Goal: Information Seeking & Learning: Learn about a topic

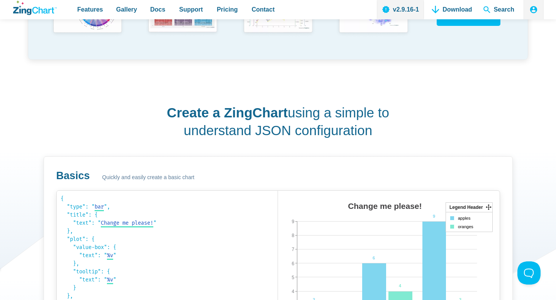
scroll to position [371, 0]
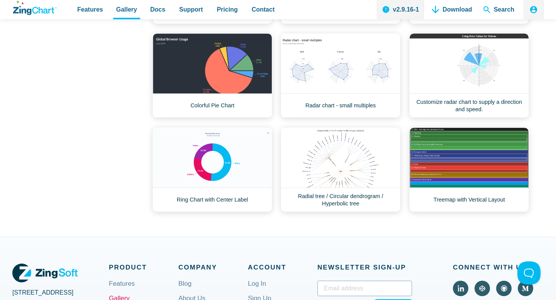
scroll to position [348, 0]
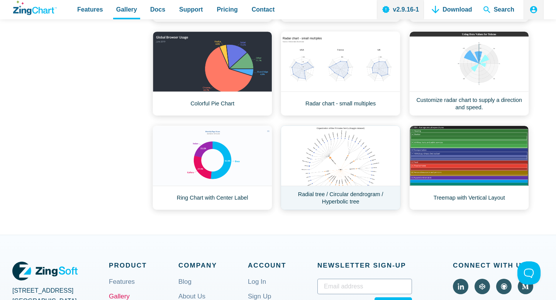
click at [356, 203] on link "Radial tree / Circular dendrogram / Hyperbolic tree" at bounding box center [341, 167] width 120 height 85
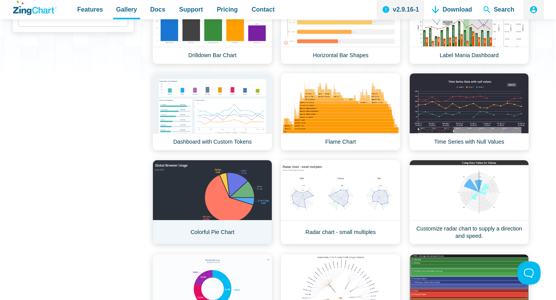
scroll to position [211, 0]
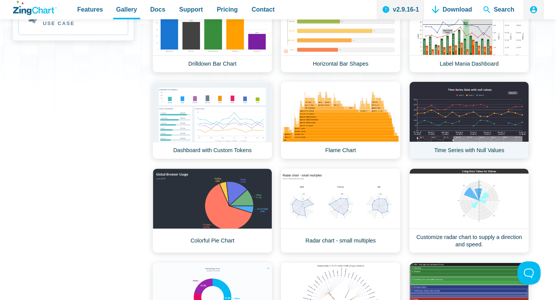
click at [453, 152] on link "Time Series with Null Values" at bounding box center [469, 120] width 120 height 78
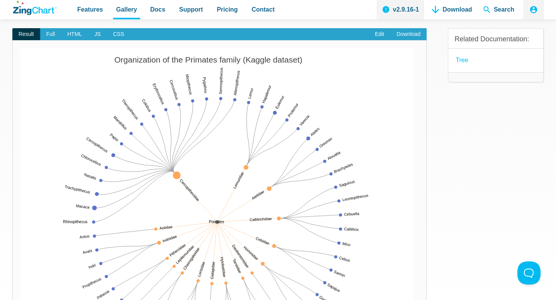
scroll to position [32, 0]
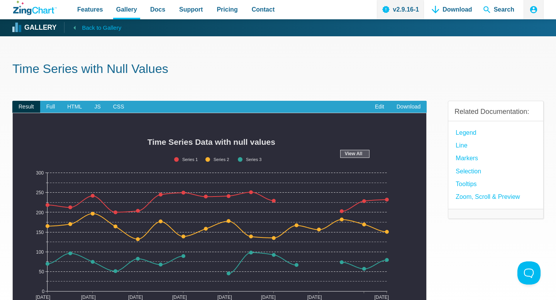
click at [94, 24] on span "Back to Gallery" at bounding box center [101, 28] width 39 height 10
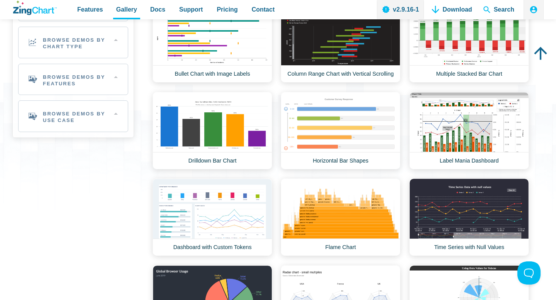
scroll to position [136, 0]
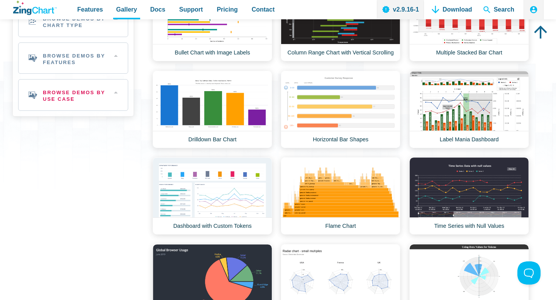
click at [110, 110] on h2 "Browse Demos By Use Case" at bounding box center [73, 95] width 109 height 31
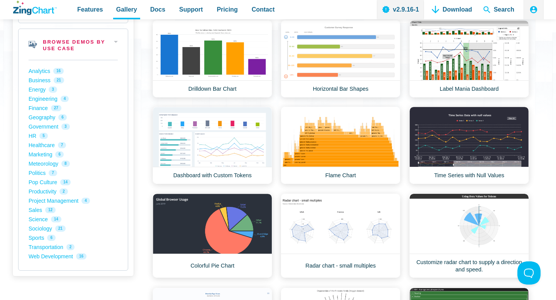
scroll to position [227, 0]
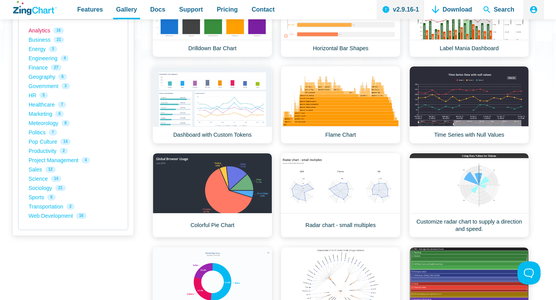
click at [46, 35] on link "Analytics 16" at bounding box center [73, 30] width 89 height 9
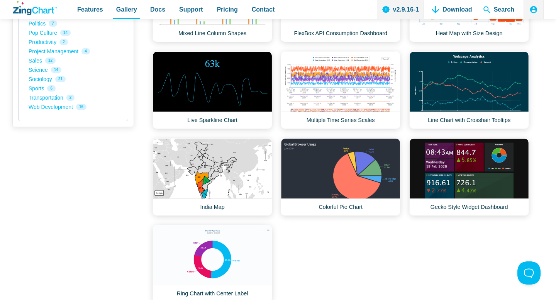
scroll to position [375, 0]
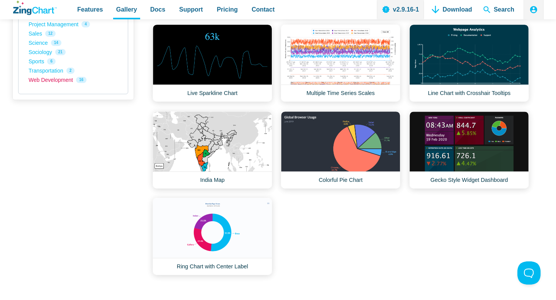
click at [69, 85] on link "Web Development 16" at bounding box center [73, 79] width 89 height 9
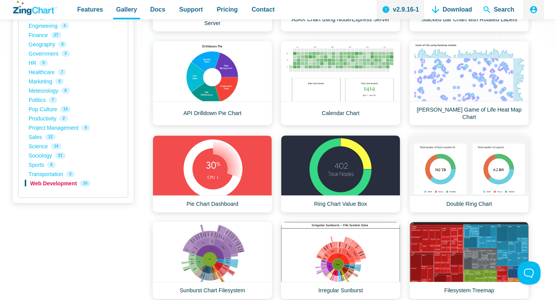
scroll to position [372, 0]
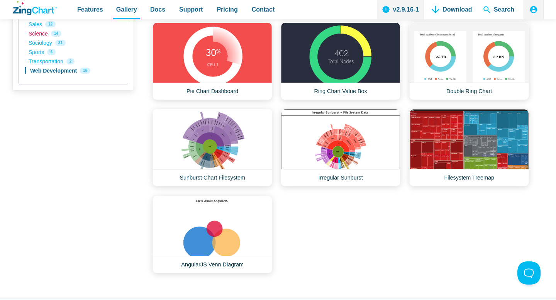
click at [51, 38] on link "Science 14" at bounding box center [73, 33] width 89 height 9
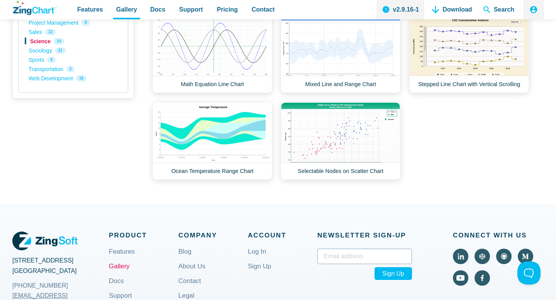
scroll to position [363, 0]
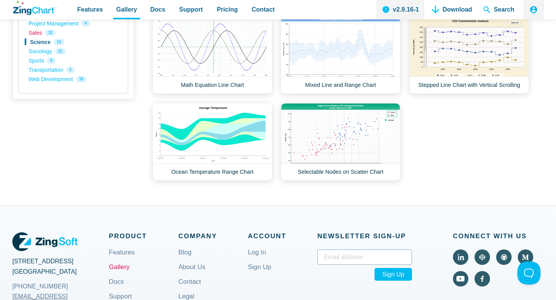
click at [46, 37] on link "Sales 12" at bounding box center [73, 32] width 89 height 9
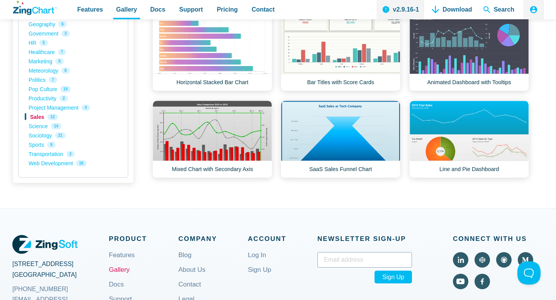
scroll to position [307, 0]
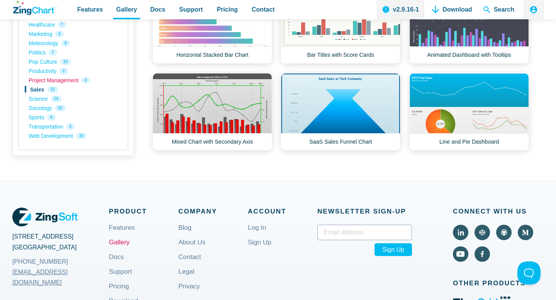
click at [56, 85] on link "Project Management 4" at bounding box center [73, 80] width 89 height 9
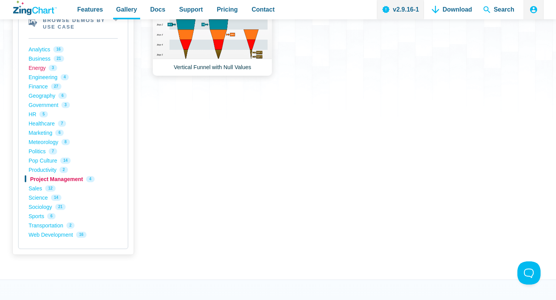
scroll to position [311, 0]
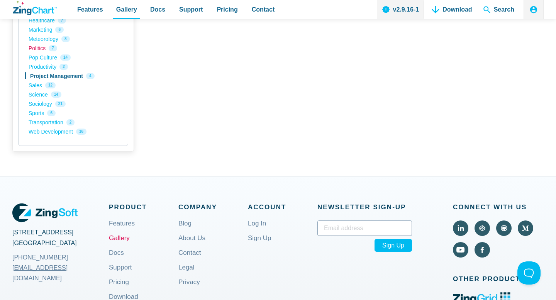
click at [50, 53] on link "Politics 7" at bounding box center [73, 48] width 89 height 9
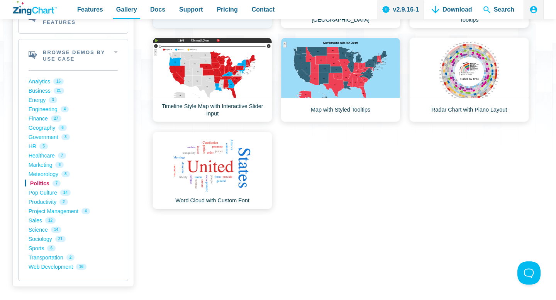
scroll to position [193, 0]
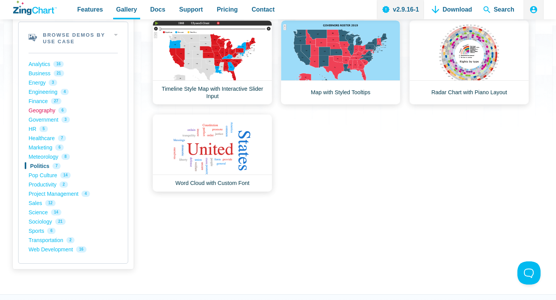
click at [44, 115] on link "Geography 6" at bounding box center [73, 110] width 89 height 9
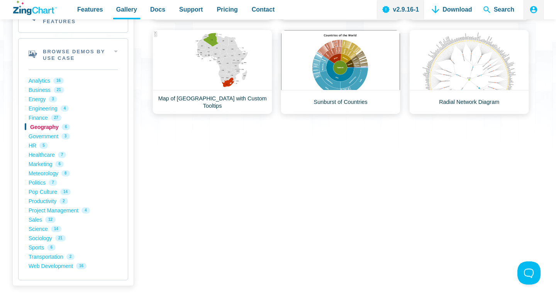
scroll to position [174, 0]
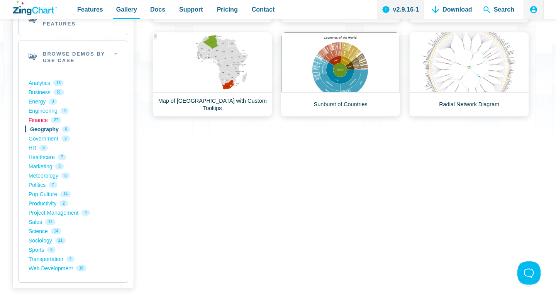
click at [52, 125] on link "Finance 27" at bounding box center [73, 119] width 89 height 9
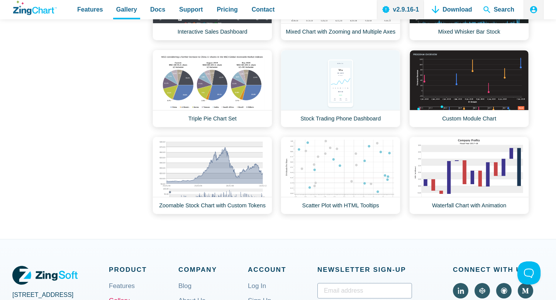
scroll to position [885, 0]
